Goal: Transaction & Acquisition: Download file/media

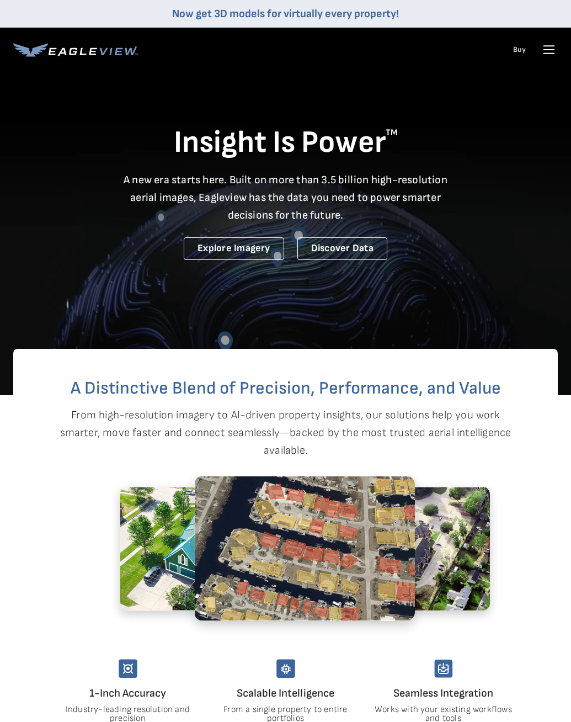
click at [543, 51] on icon at bounding box center [549, 50] width 18 height 18
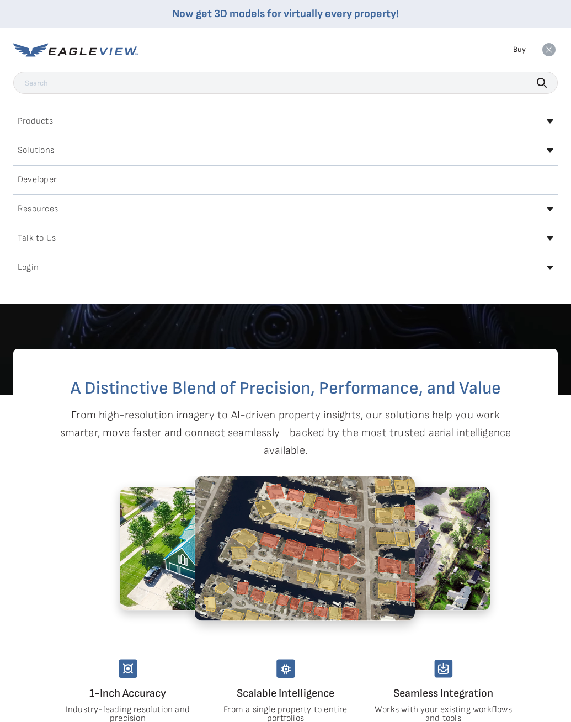
click at [23, 264] on h2 "Login" at bounding box center [28, 267] width 21 height 9
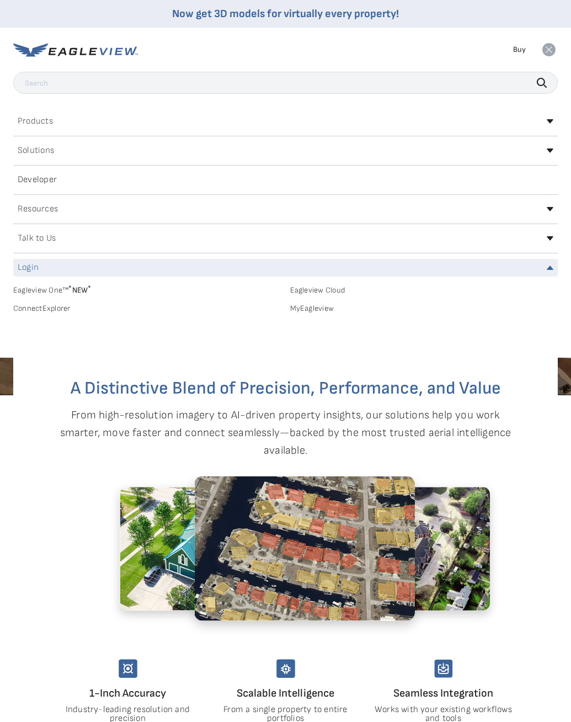
click at [293, 308] on link "MyEagleview" at bounding box center [424, 308] width 268 height 10
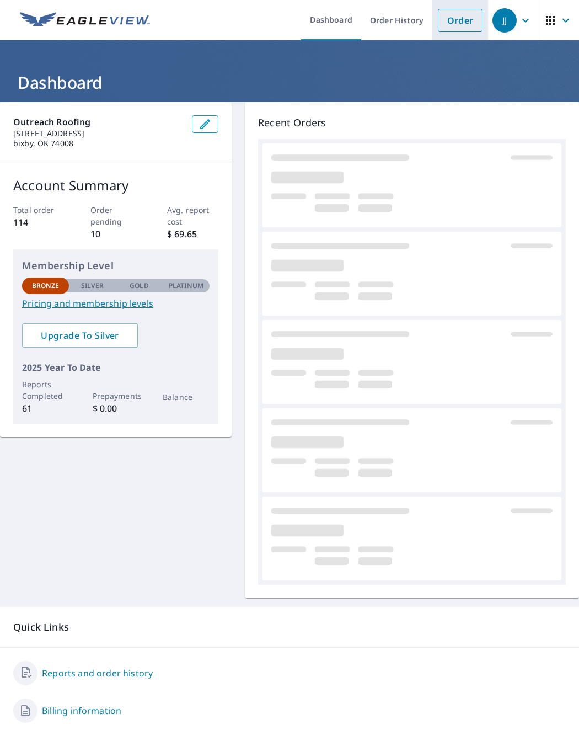
click at [443, 22] on link "Order" at bounding box center [460, 20] width 45 height 23
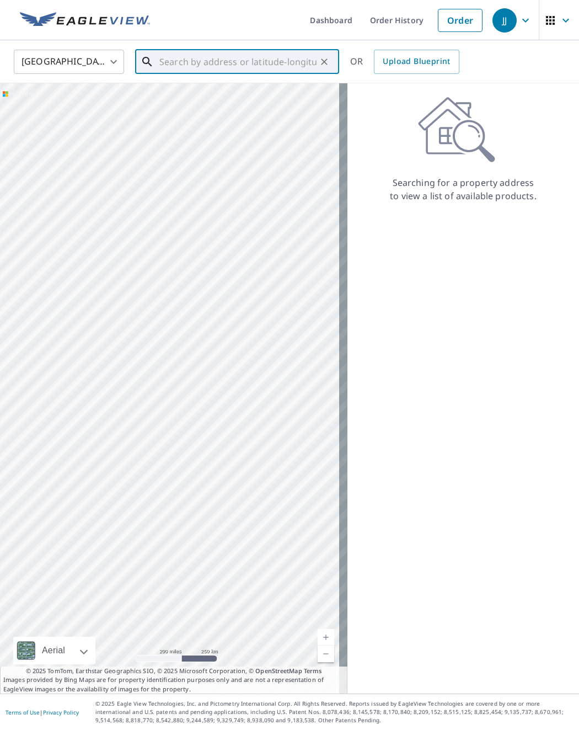
click at [265, 72] on input "text" at bounding box center [237, 61] width 157 height 31
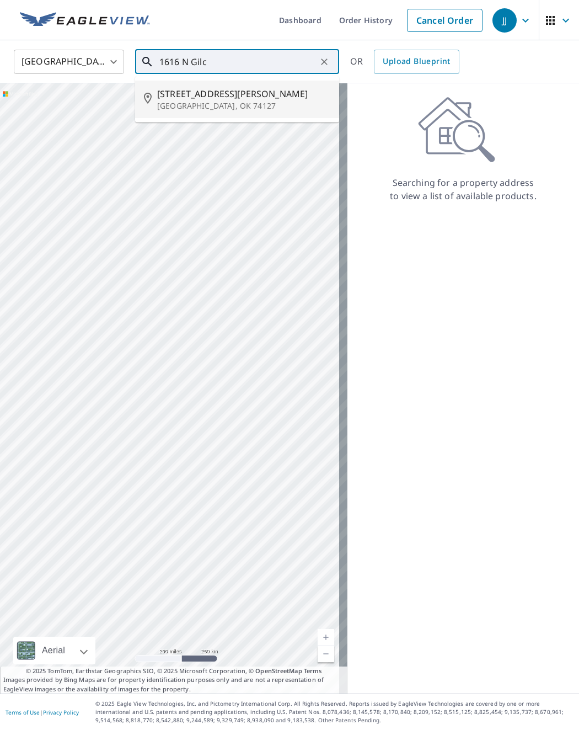
click at [253, 109] on p "Tulsa, OK 74127" at bounding box center [243, 105] width 173 height 11
type input "1616 N Gilcrease Museum Rd Tulsa, OK 74127"
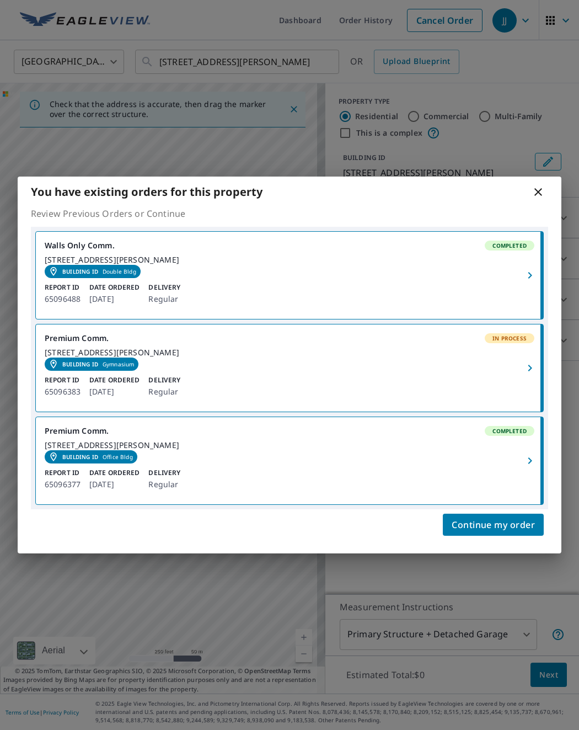
click at [526, 483] on button "button" at bounding box center [531, 460] width 24 height 87
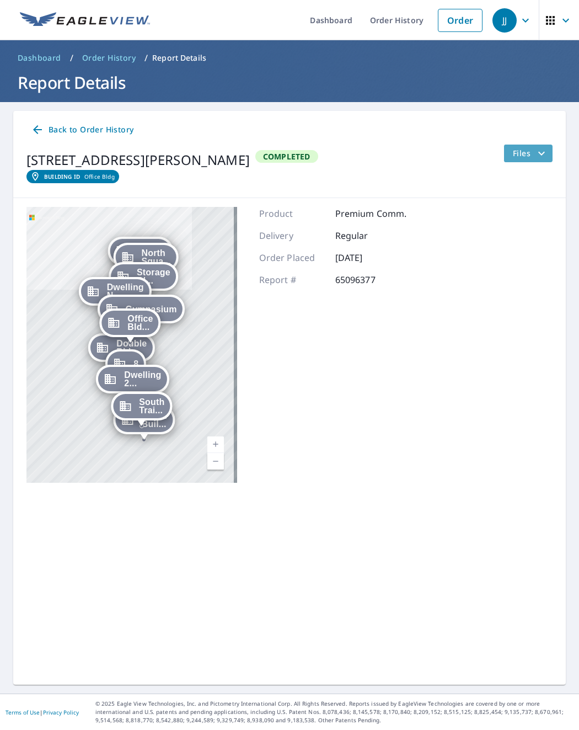
click at [516, 156] on span "Files" at bounding box center [530, 153] width 35 height 13
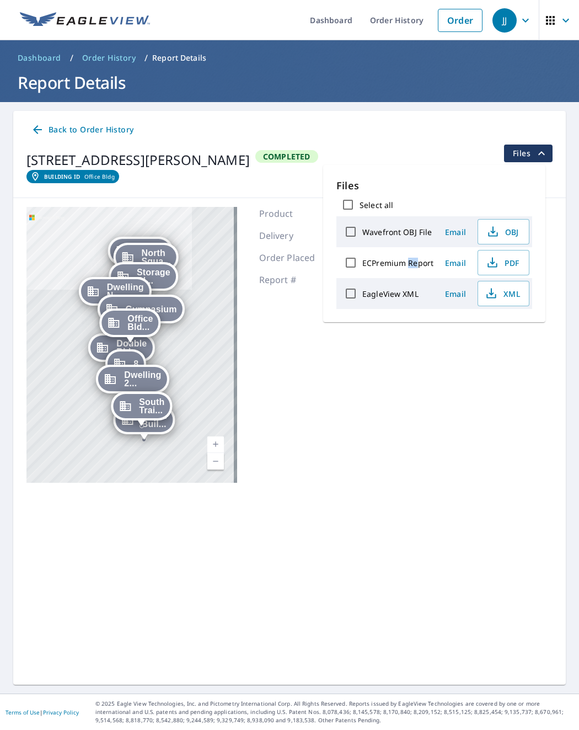
click at [410, 258] on div "ECPremium Report" at bounding box center [386, 262] width 94 height 23
click at [405, 257] on div "ECPremium Report" at bounding box center [386, 262] width 94 height 23
click at [506, 271] on button "PDF" at bounding box center [504, 262] width 52 height 25
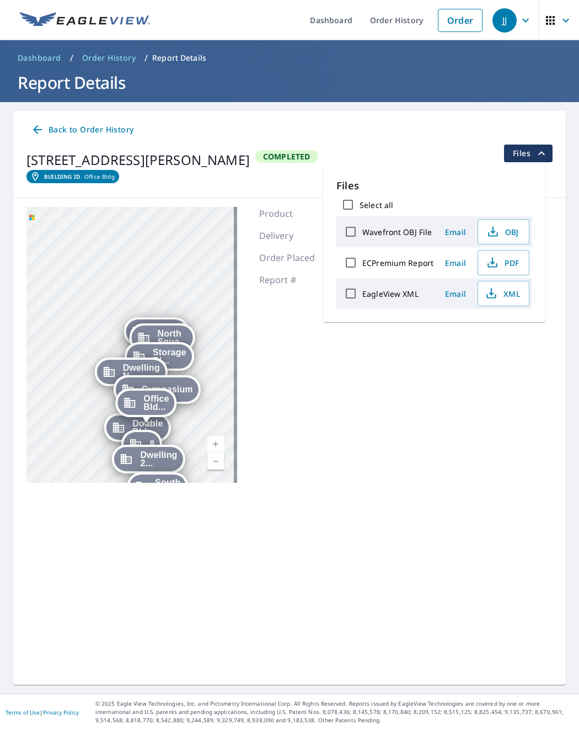
drag, startPoint x: 379, startPoint y: 467, endPoint x: 383, endPoint y: 450, distance: 18.1
click at [381, 461] on div "Product Premium Comm. Delivery Regular Order Placed May 07, 2025 Report # 65096…" at bounding box center [333, 345] width 148 height 276
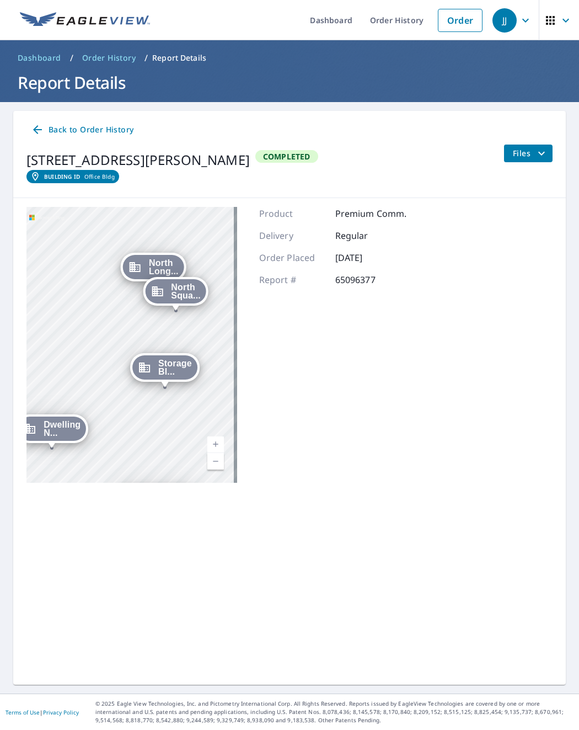
drag, startPoint x: 196, startPoint y: 344, endPoint x: 202, endPoint y: 433, distance: 89.6
click at [202, 435] on div "North Long... 1616 N Gilcrease Museum Rd Tulsa, OK 74127 North Squa... 1616 N G…" at bounding box center [131, 345] width 211 height 276
click at [172, 293] on span "North Squa..." at bounding box center [187, 291] width 30 height 17
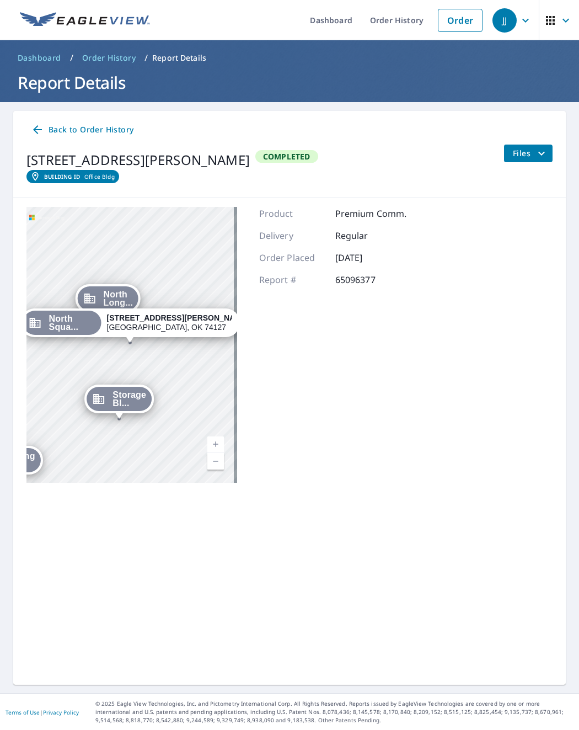
drag, startPoint x: 125, startPoint y: 356, endPoint x: 130, endPoint y: 343, distance: 13.8
click at [125, 354] on div "Office Bld... 1616 N Gilcrease Museum Rd Tulsa, OK 74127 North Long... 1616 N G…" at bounding box center [131, 345] width 211 height 276
click at [130, 343] on div "Office Bld... 1616 N Gilcrease Museum Rd Tulsa, OK 74127 North Long... 1616 N G…" at bounding box center [131, 345] width 211 height 276
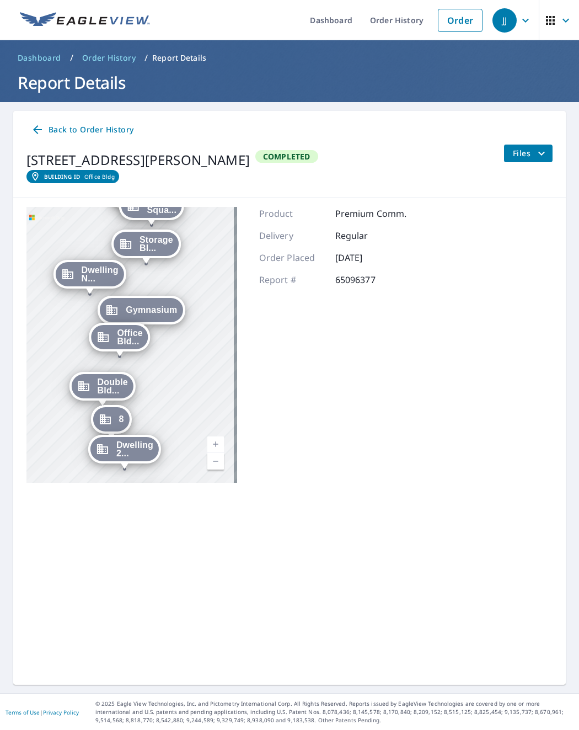
drag, startPoint x: 147, startPoint y: 277, endPoint x: 134, endPoint y: 303, distance: 29.1
click at [134, 303] on div "Gymnasium" at bounding box center [141, 310] width 83 height 24
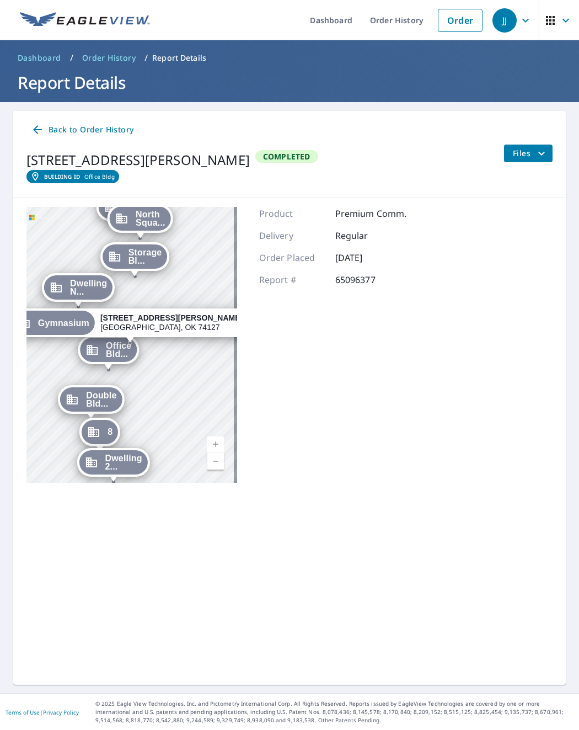
click at [136, 279] on div "Office Bld... 1616 N Gilcrease Museum Rd Tulsa, OK 74127 North Long... 1616 N G…" at bounding box center [131, 345] width 211 height 276
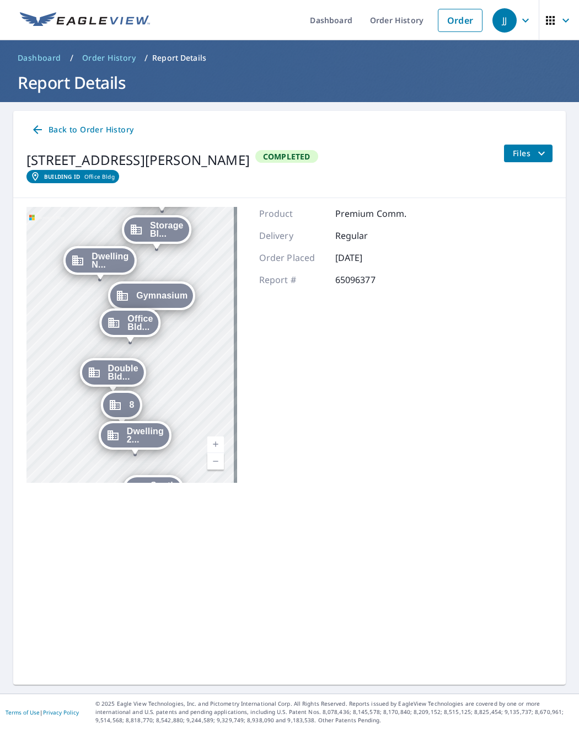
click at [164, 231] on span "Storage Bl..." at bounding box center [167, 229] width 34 height 17
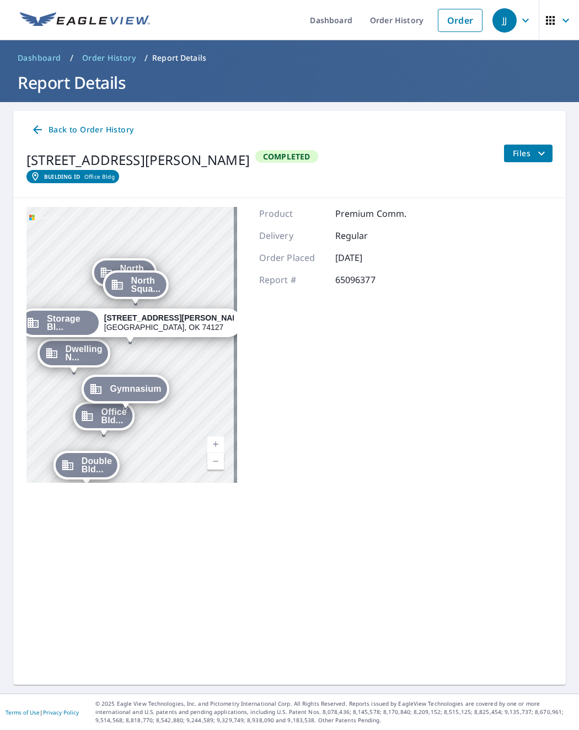
click at [513, 153] on span "Files" at bounding box center [530, 153] width 35 height 13
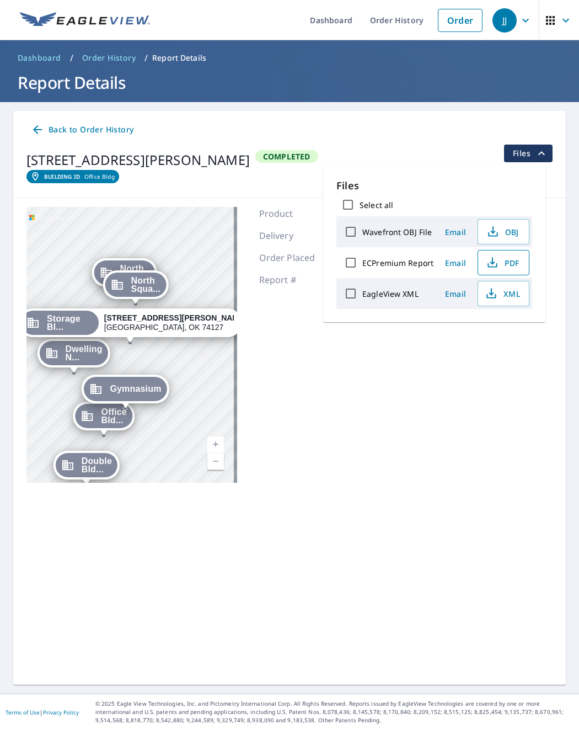
click at [505, 261] on span "PDF" at bounding box center [502, 262] width 35 height 13
